Goal: Transaction & Acquisition: Purchase product/service

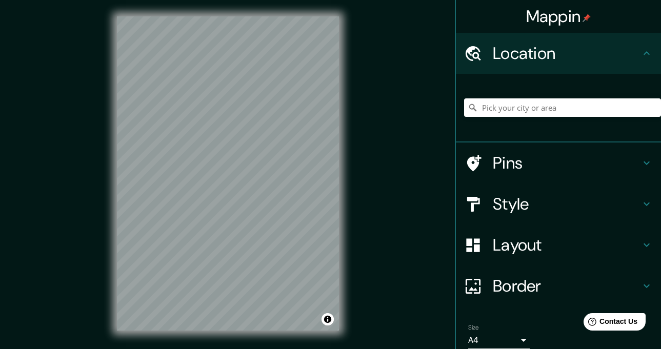
click at [495, 118] on div at bounding box center [562, 107] width 197 height 51
click at [500, 109] on input "Pick your city or area" at bounding box center [562, 107] width 197 height 18
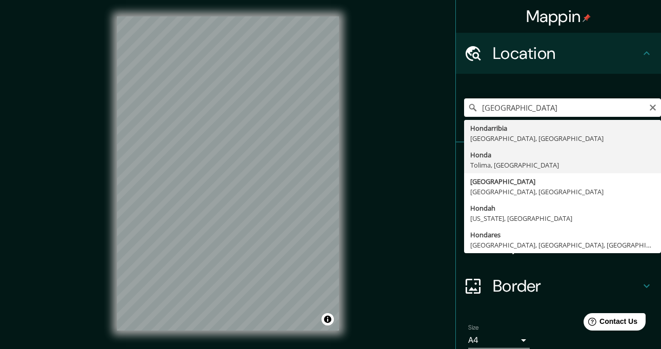
type input "Honda, [GEOGRAPHIC_DATA], [GEOGRAPHIC_DATA]"
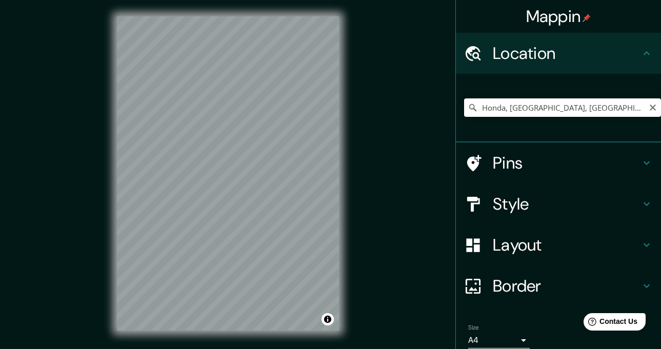
click at [593, 113] on input "Honda, [GEOGRAPHIC_DATA], [GEOGRAPHIC_DATA]" at bounding box center [562, 107] width 197 height 18
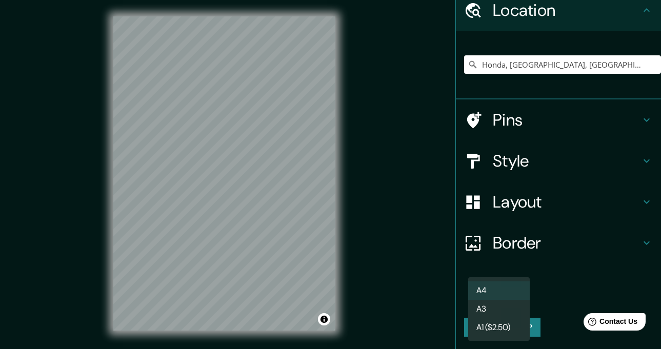
click at [516, 298] on body "Mappin Location Honda, Tolima, Colombia Pins Style Layout Border Choose a borde…" at bounding box center [330, 174] width 661 height 349
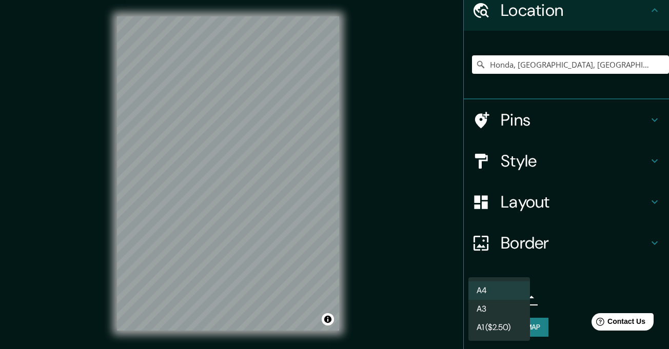
click at [513, 306] on li "A3" at bounding box center [499, 309] width 62 height 18
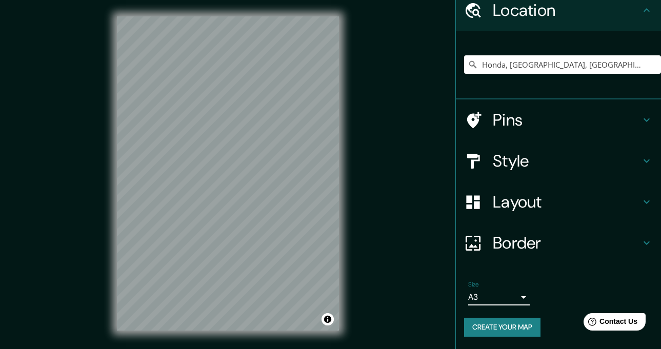
click at [516, 294] on body "Mappin Location Honda, Tolima, Colombia Pins Style Layout Border Choose a borde…" at bounding box center [330, 174] width 661 height 349
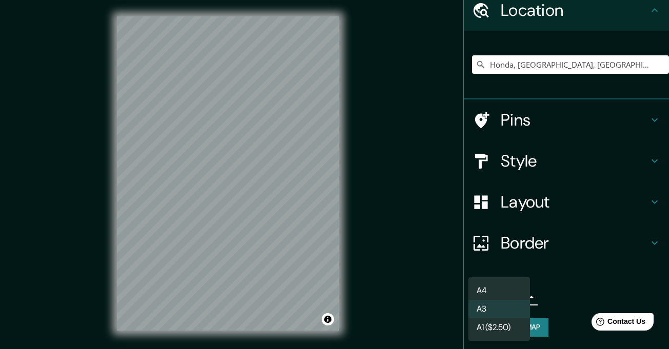
click at [516, 290] on li "A4" at bounding box center [499, 291] width 62 height 18
click at [516, 300] on body "Mappin Location Honda, Tolima, Colombia Pins Style Layout Border Choose a borde…" at bounding box center [334, 174] width 669 height 349
click at [513, 312] on li "A3" at bounding box center [499, 309] width 62 height 18
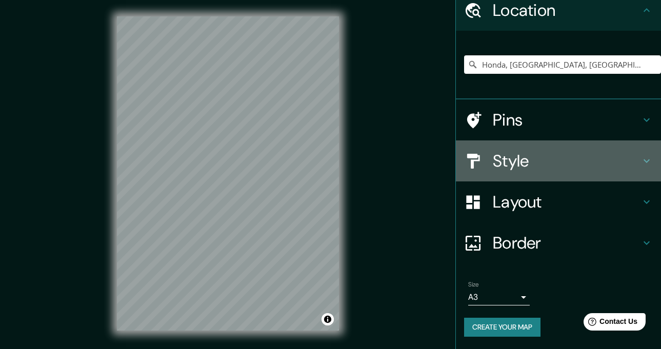
click at [641, 164] on icon at bounding box center [647, 161] width 12 height 12
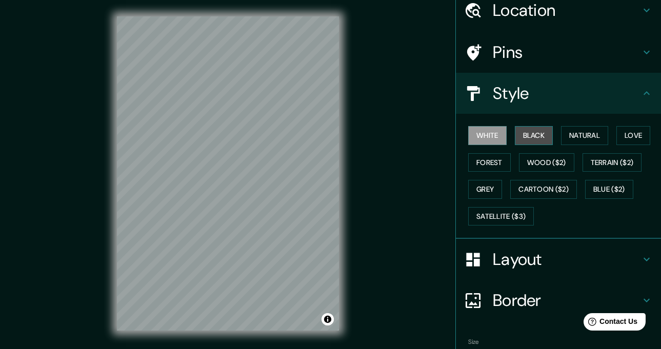
click at [543, 135] on button "Black" at bounding box center [534, 135] width 38 height 19
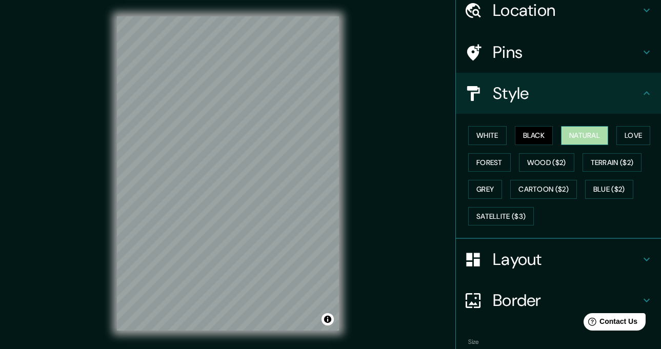
click at [561, 135] on button "Natural" at bounding box center [584, 135] width 47 height 19
click at [625, 141] on button "Love" at bounding box center [633, 135] width 34 height 19
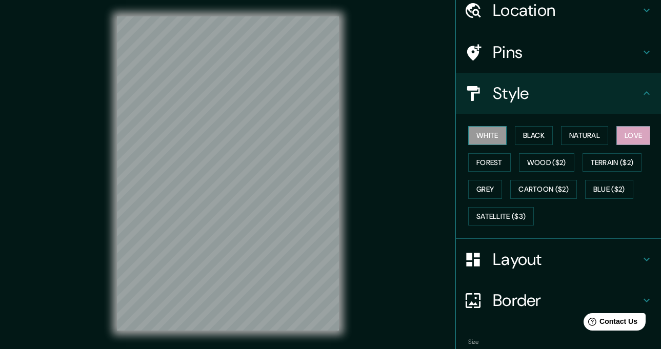
click at [493, 136] on button "White" at bounding box center [487, 135] width 38 height 19
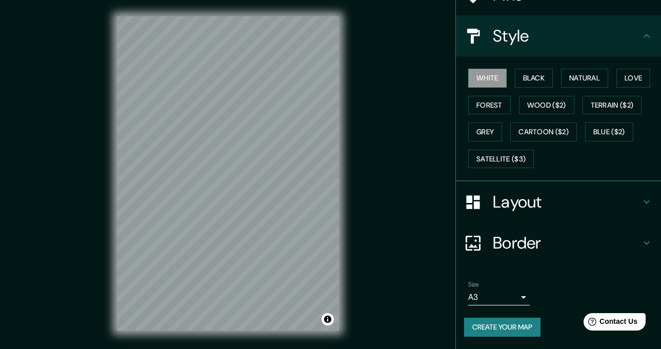
click at [527, 327] on button "Create your map" at bounding box center [502, 327] width 76 height 19
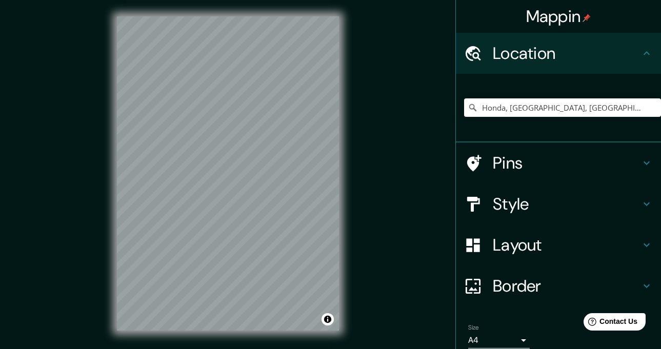
click at [464, 103] on div "Honda, [GEOGRAPHIC_DATA], [GEOGRAPHIC_DATA]" at bounding box center [562, 107] width 197 height 18
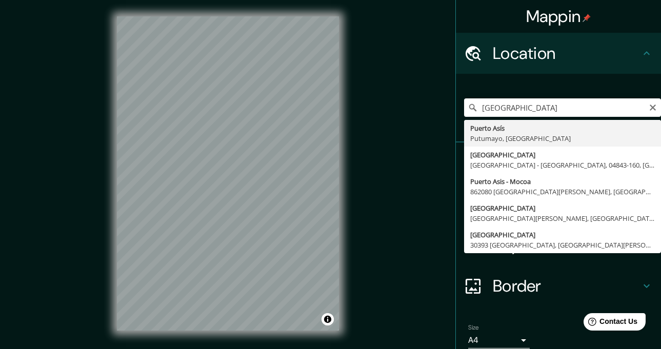
type input "Puerto Asís, [GEOGRAPHIC_DATA], [GEOGRAPHIC_DATA]"
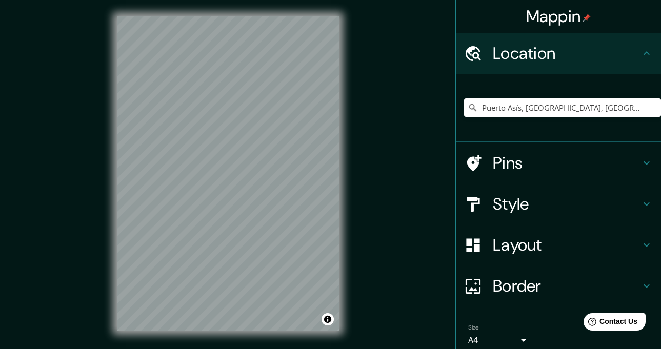
click at [112, 188] on div "© Mapbox © OpenStreetMap Improve this map" at bounding box center [228, 173] width 255 height 347
click at [345, 220] on div "© Mapbox © OpenStreetMap Improve this map" at bounding box center [228, 173] width 255 height 347
